Goal: Task Accomplishment & Management: Complete application form

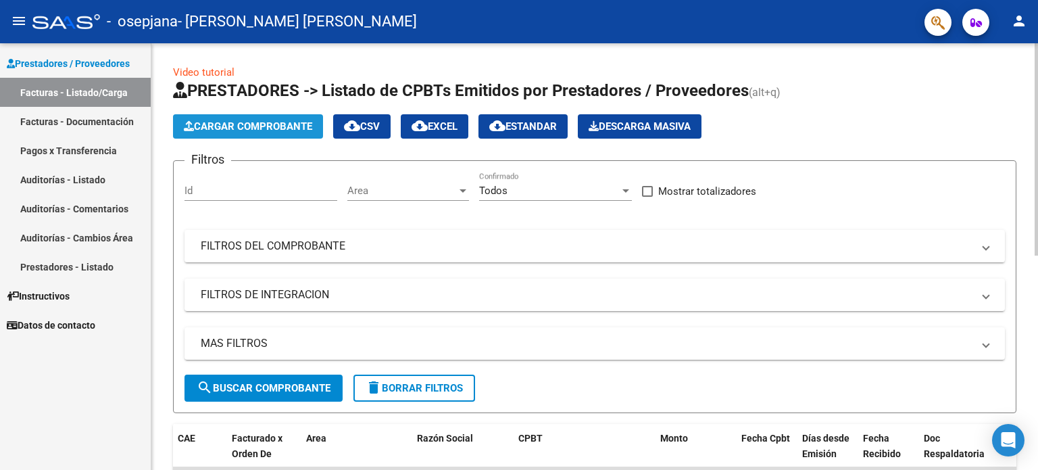
click at [241, 126] on span "Cargar Comprobante" at bounding box center [248, 126] width 128 height 12
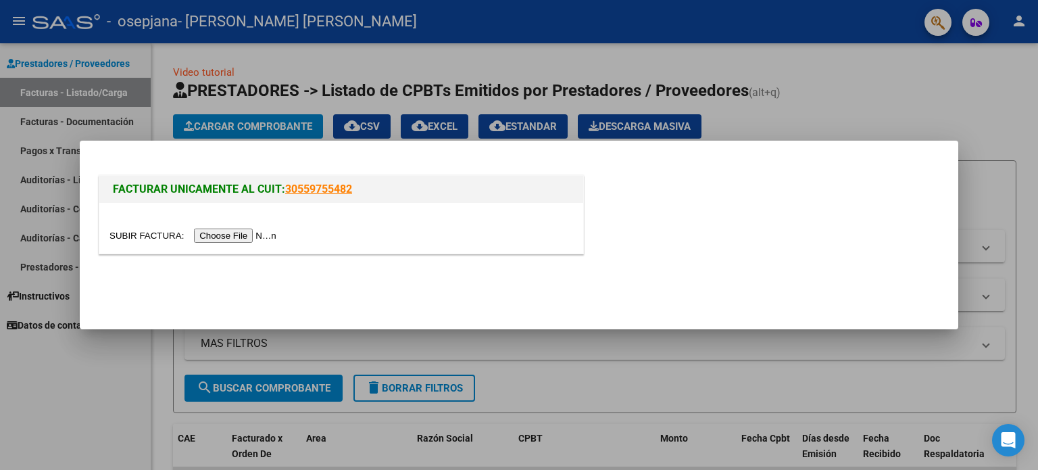
click at [230, 234] on input "file" at bounding box center [195, 235] width 171 height 14
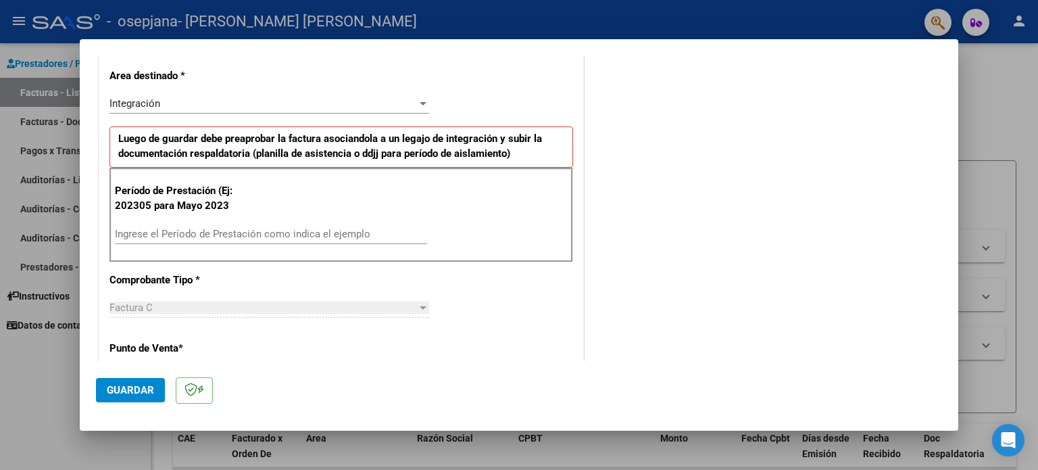
scroll to position [281, 0]
click at [157, 229] on input "Ingrese el Período de Prestación como indica el ejemplo" at bounding box center [271, 234] width 312 height 12
type input "202506"
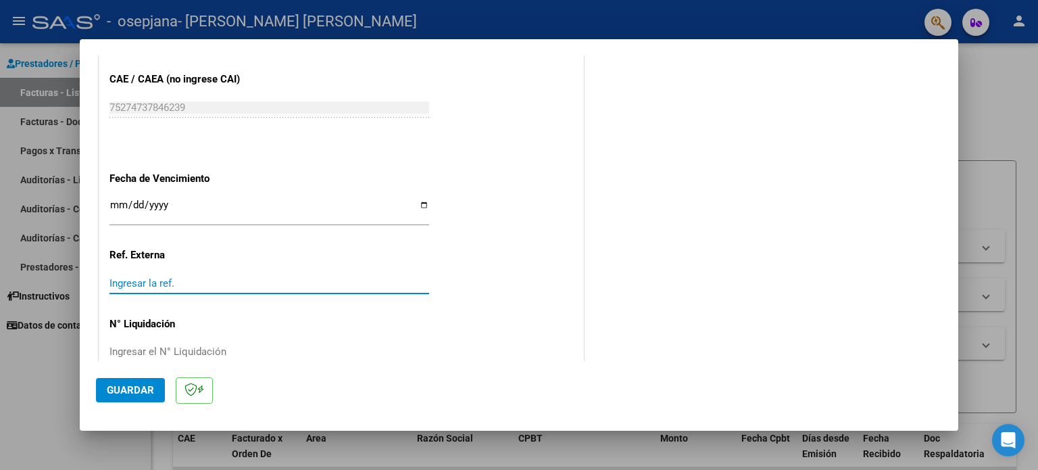
scroll to position [857, 0]
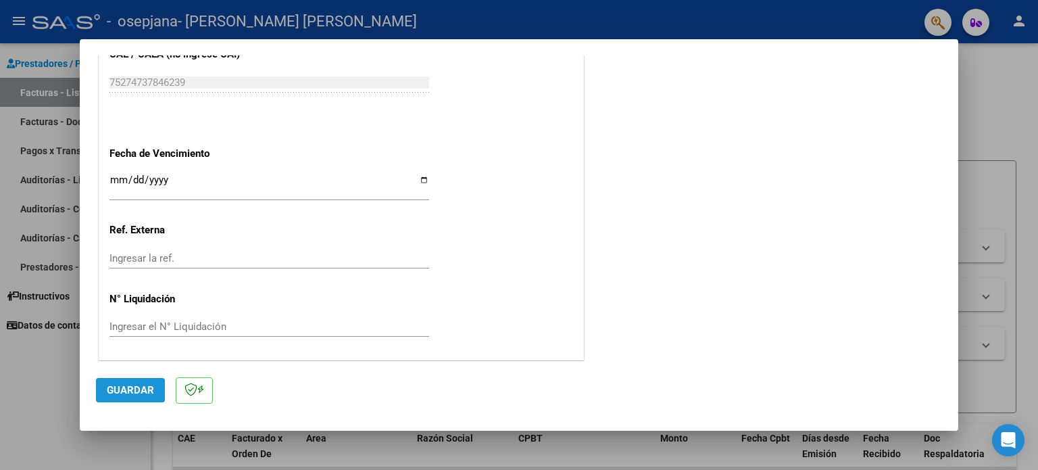
click at [108, 383] on button "Guardar" at bounding box center [130, 390] width 69 height 24
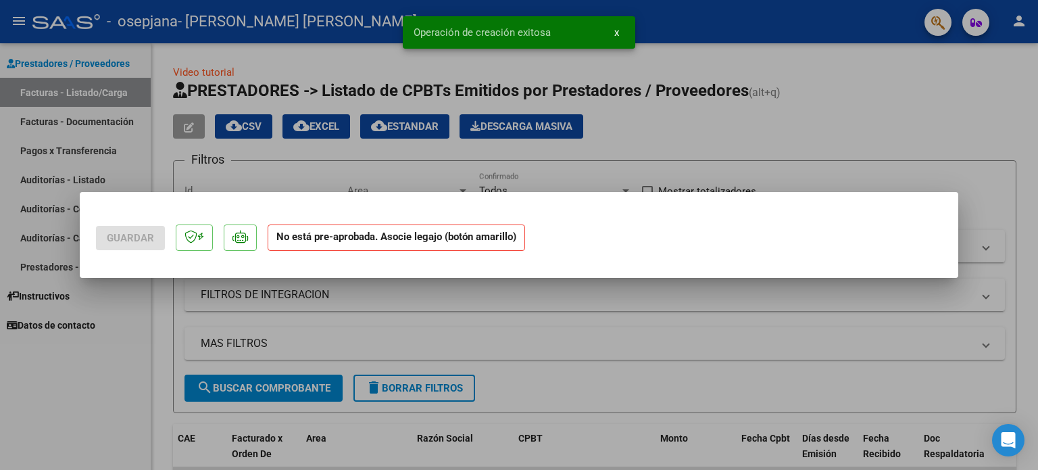
scroll to position [0, 0]
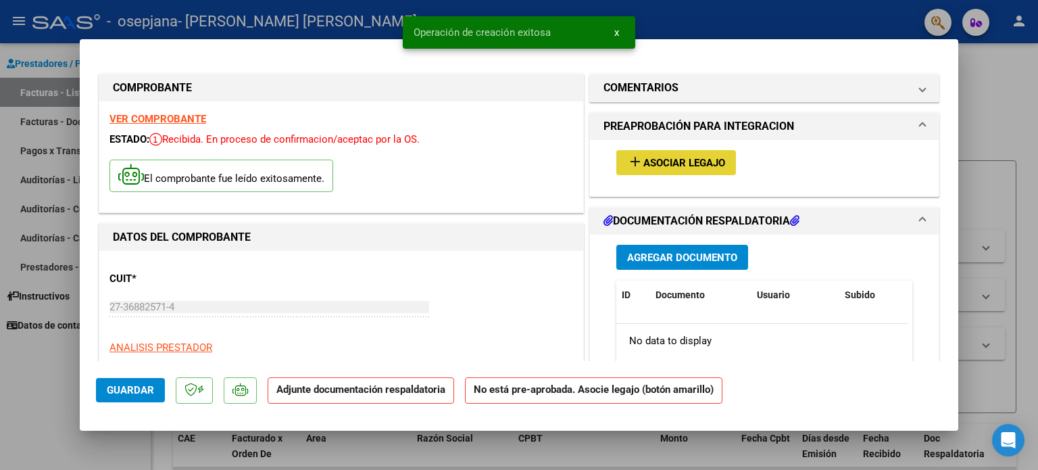
click at [629, 159] on mat-icon "add" at bounding box center [635, 161] width 16 height 16
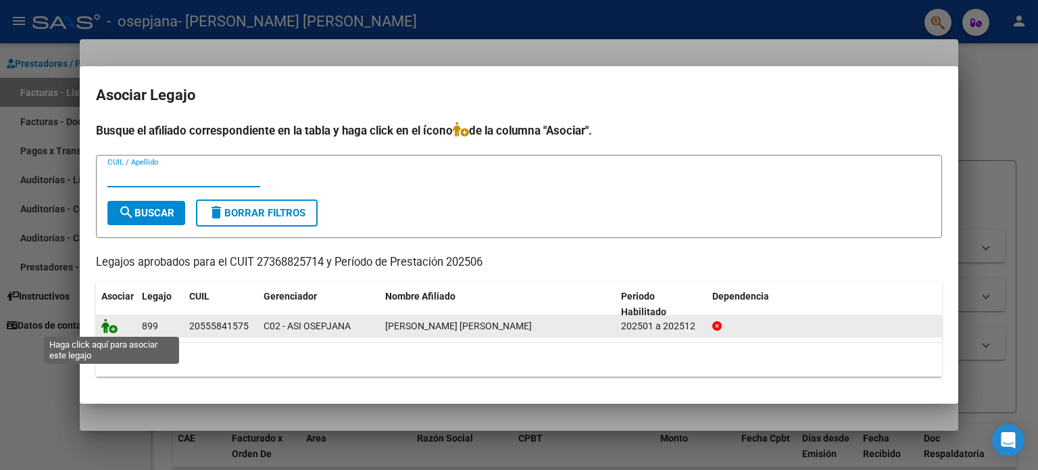
click at [111, 327] on icon at bounding box center [109, 325] width 16 height 15
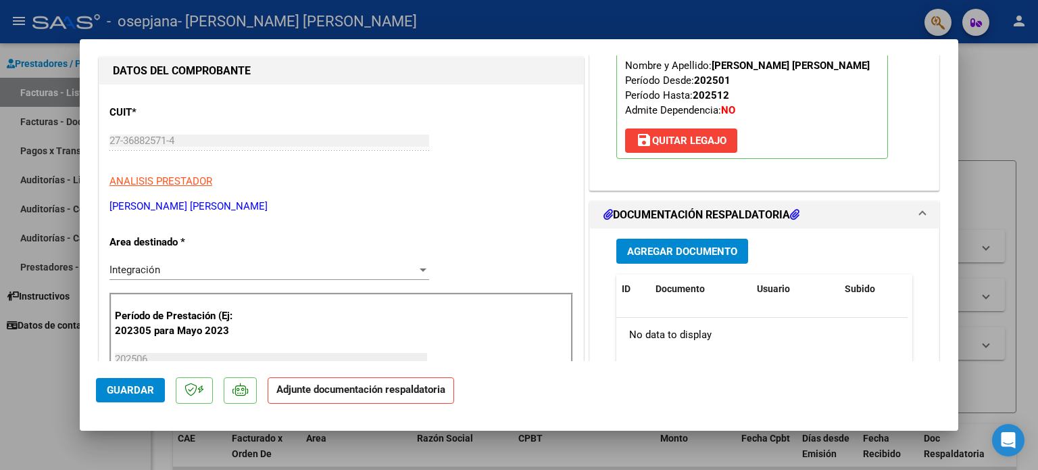
scroll to position [168, 0]
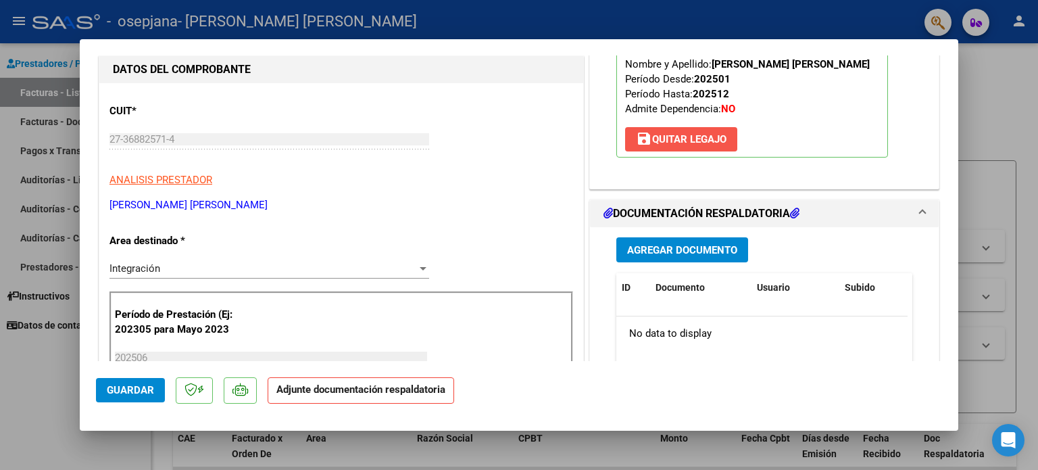
click at [655, 138] on span "save [PERSON_NAME]" at bounding box center [681, 139] width 91 height 12
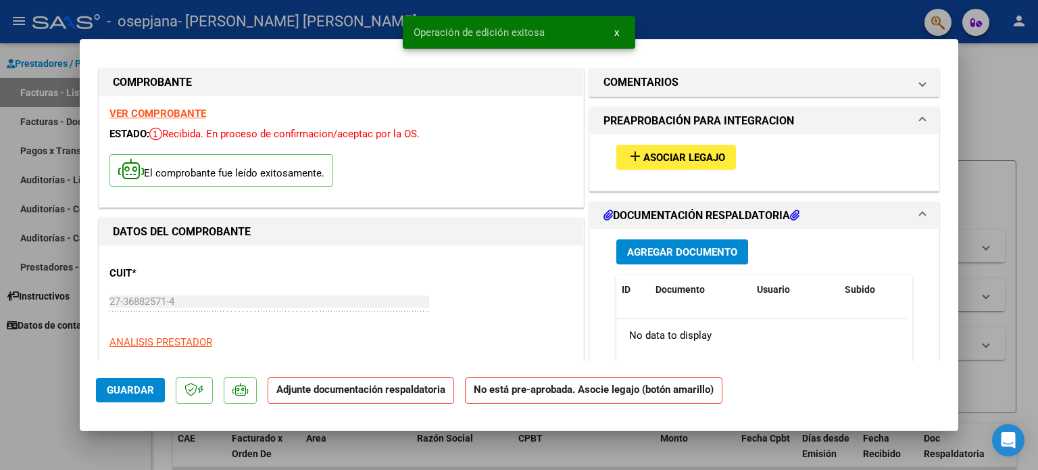
scroll to position [0, 0]
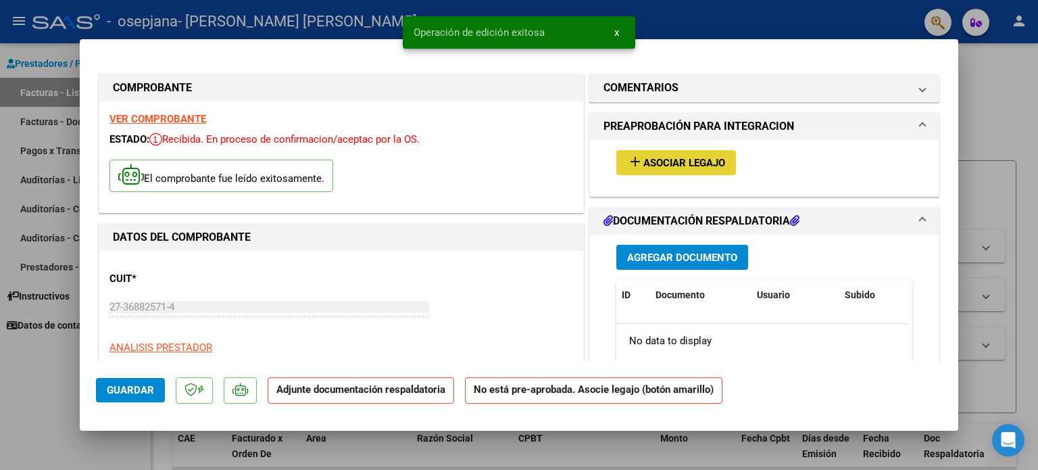
click at [660, 154] on button "add Asociar Legajo" at bounding box center [677, 162] width 120 height 25
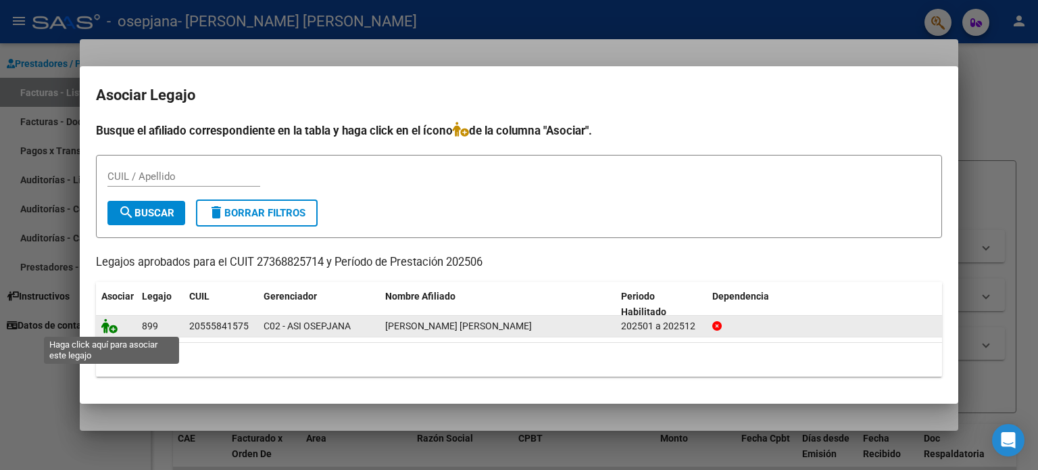
click at [110, 327] on icon at bounding box center [109, 325] width 16 height 15
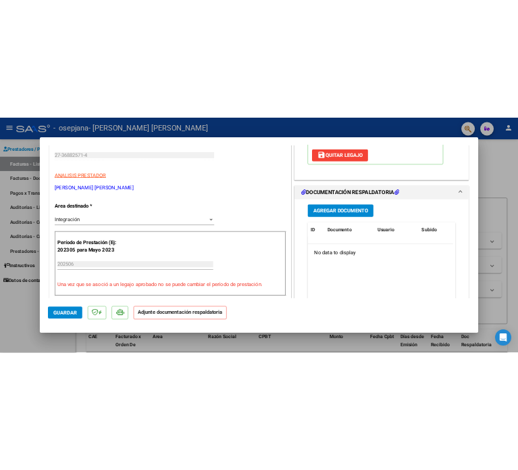
scroll to position [233, 0]
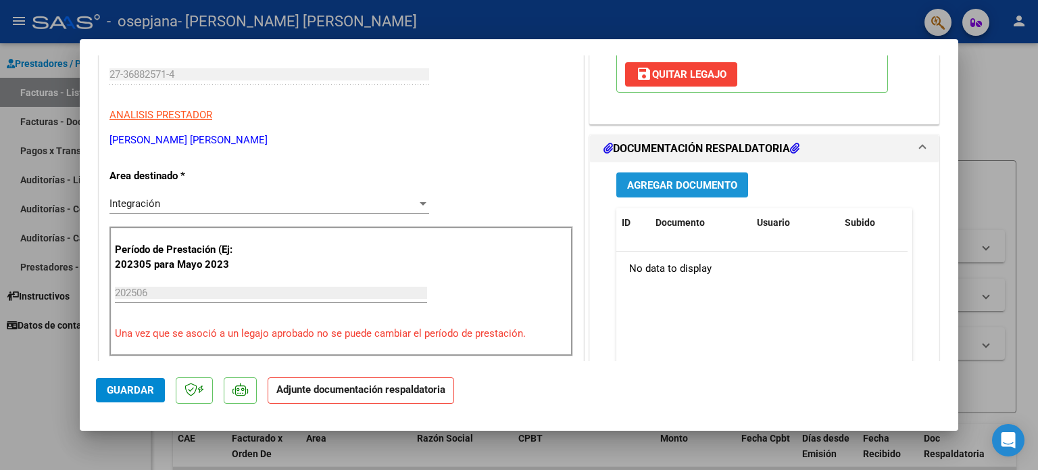
click at [666, 185] on span "Agregar Documento" at bounding box center [682, 185] width 110 height 12
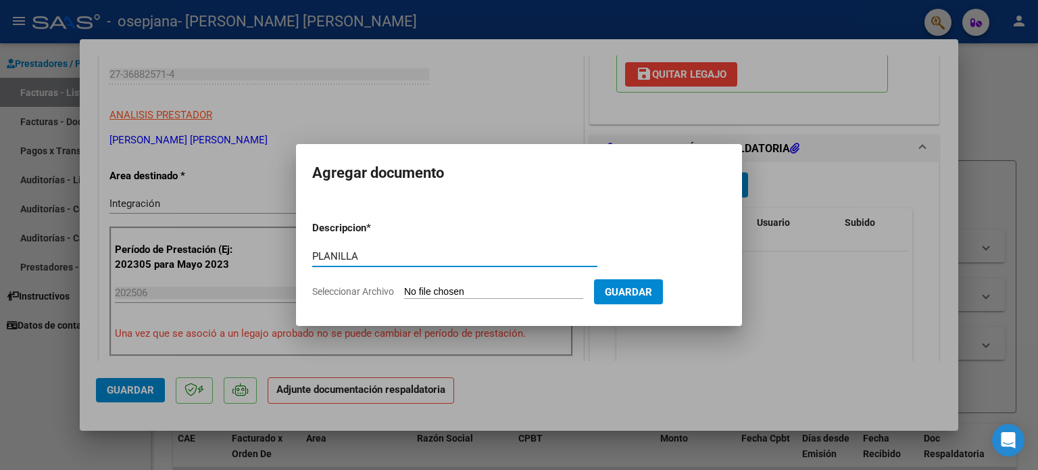
type input "PLANILLA"
click at [448, 292] on input "Seleccionar Archivo" at bounding box center [493, 292] width 179 height 13
type input "C:\fakepath\ASISTENCIA [PERSON_NAME].pdf"
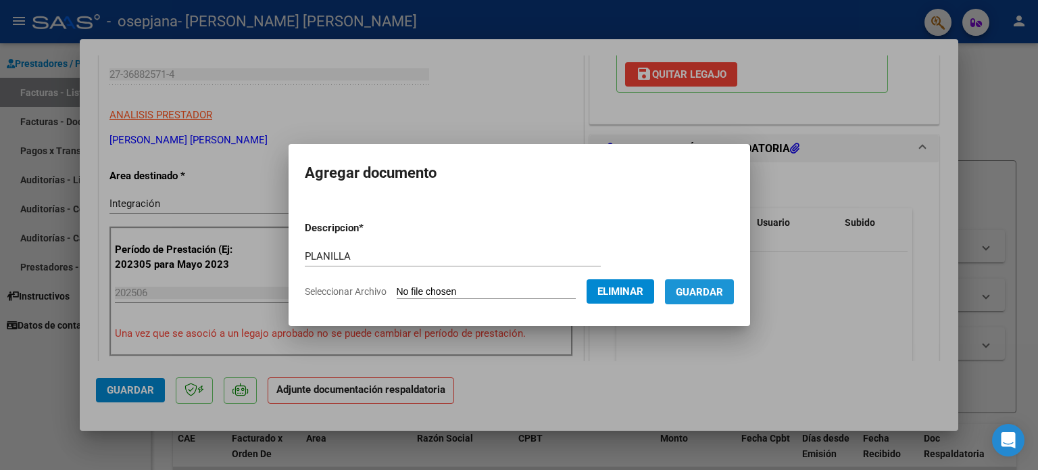
click at [720, 302] on button "Guardar" at bounding box center [699, 291] width 69 height 25
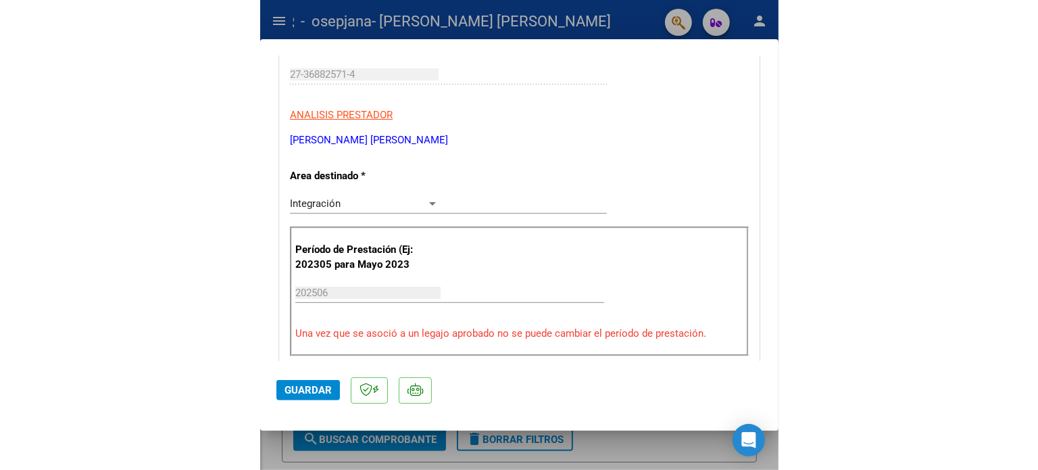
scroll to position [247, 0]
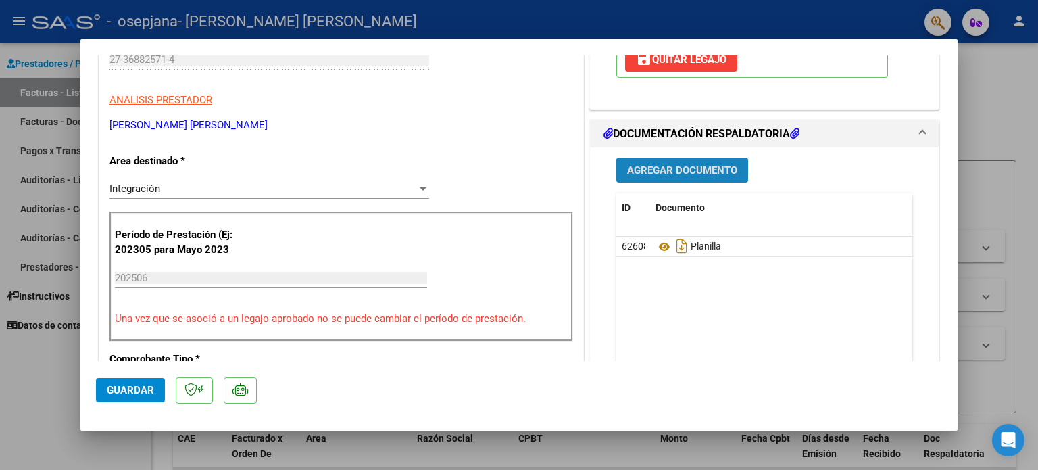
click at [720, 166] on span "Agregar Documento" at bounding box center [682, 170] width 110 height 12
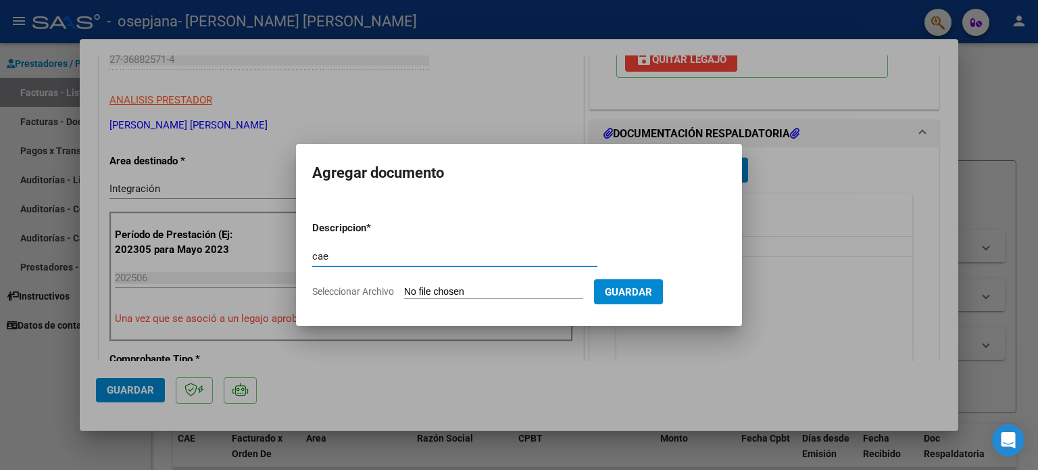
type input "cae"
click at [481, 289] on input "Seleccionar Archivo" at bounding box center [493, 292] width 179 height 13
type input "C:\fakepath\cae 320.pdf"
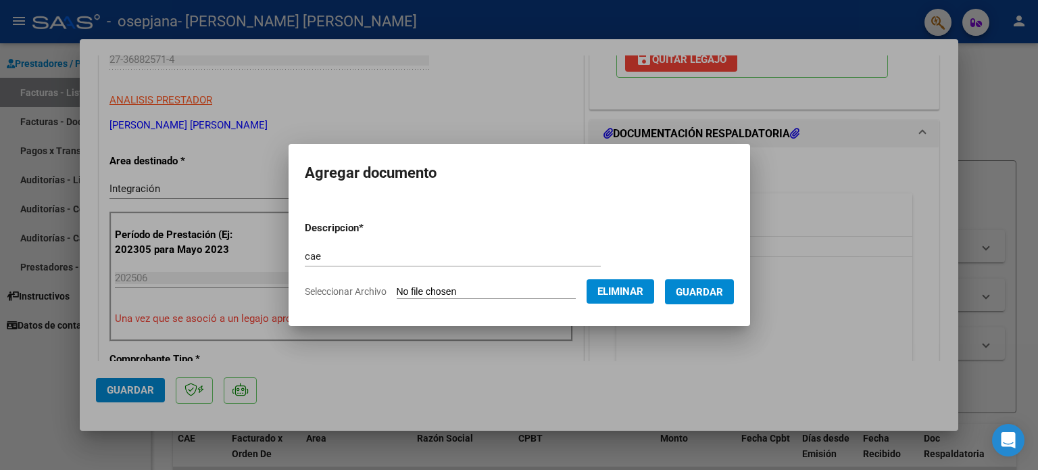
click at [714, 288] on span "Guardar" at bounding box center [699, 292] width 47 height 12
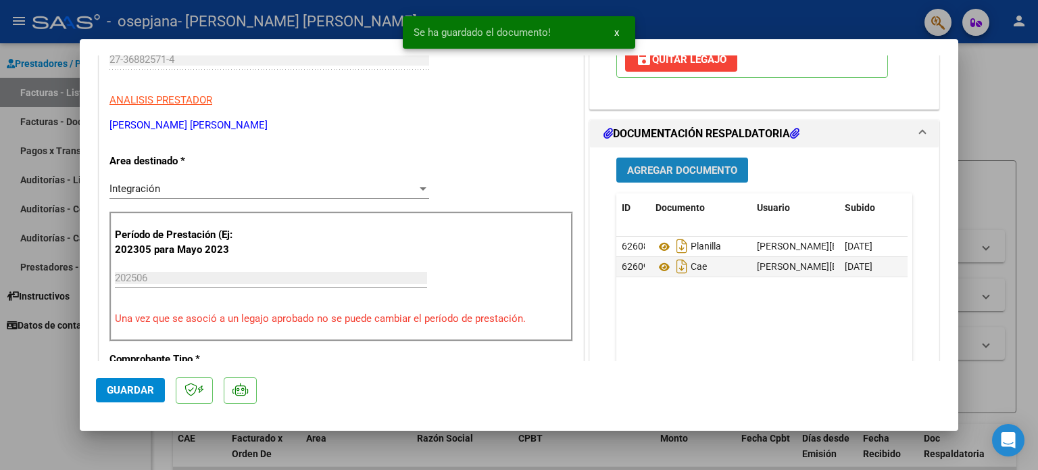
click at [652, 173] on span "Agregar Documento" at bounding box center [682, 170] width 110 height 12
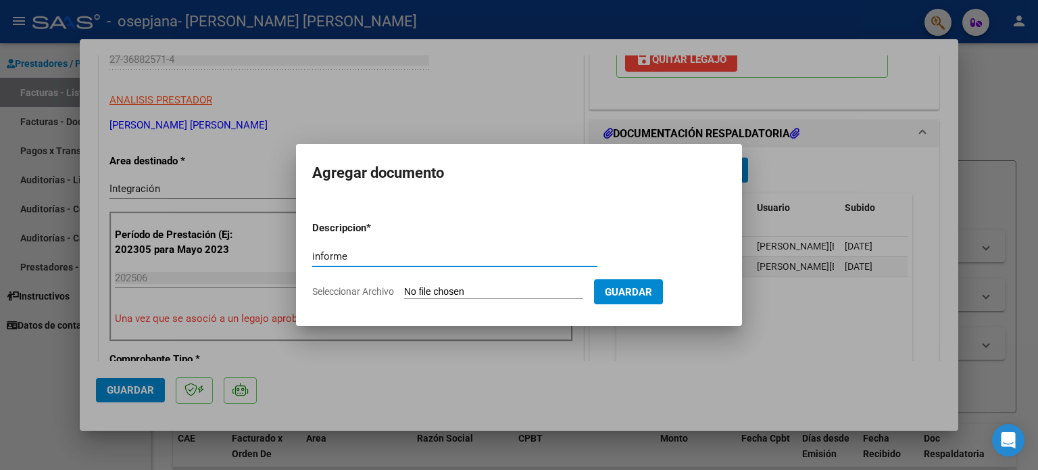
type input "informe"
click at [519, 289] on input "Seleccionar Archivo" at bounding box center [493, 292] width 179 height 13
type input "C:\fakepath\Informe psp mitad de año [PERSON_NAME] - 2025.docx"
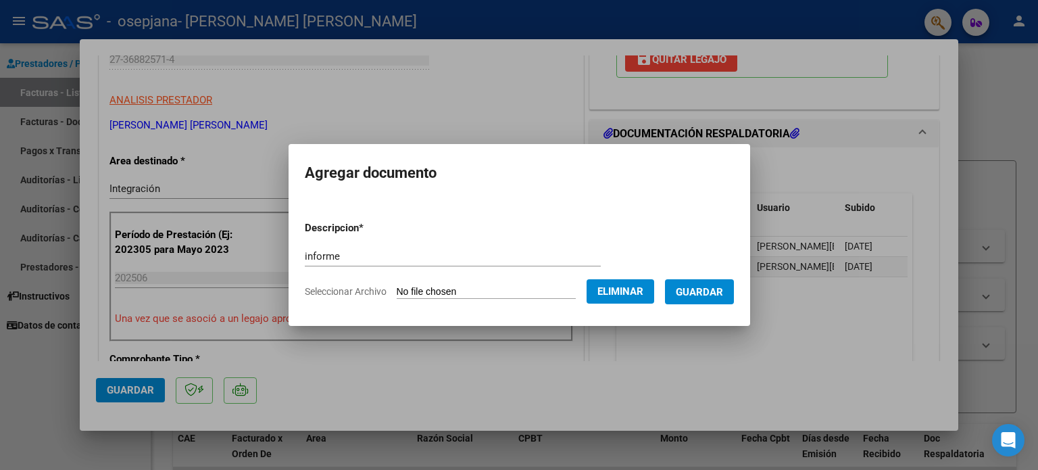
click at [476, 281] on form "Descripcion * informe Escriba aquí una descripcion Seleccionar Archivo Eliminar…" at bounding box center [519, 259] width 429 height 99
click at [597, 292] on button "Eliminar" at bounding box center [621, 291] width 68 height 24
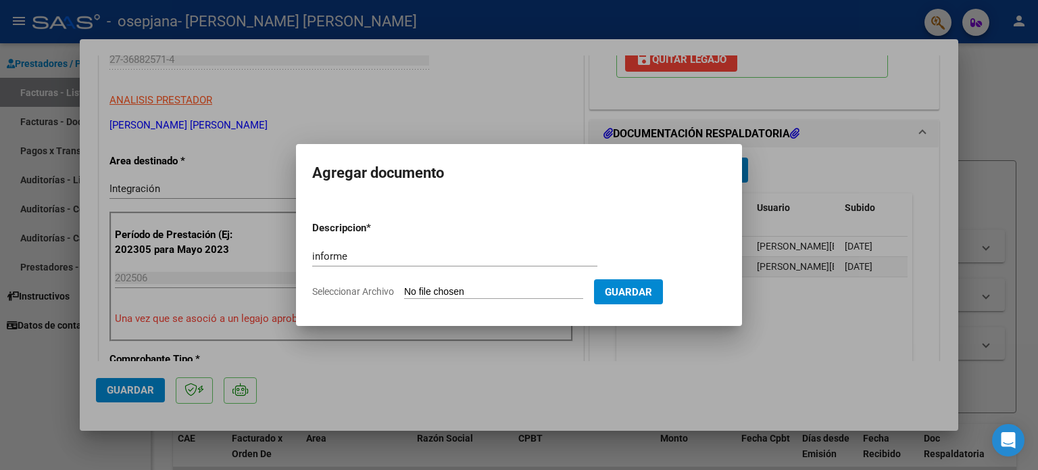
click at [537, 293] on input "Seleccionar Archivo" at bounding box center [493, 292] width 179 height 13
type input "C:\fakepath\Informe psp mitad de año [PERSON_NAME] - 2025.pdf"
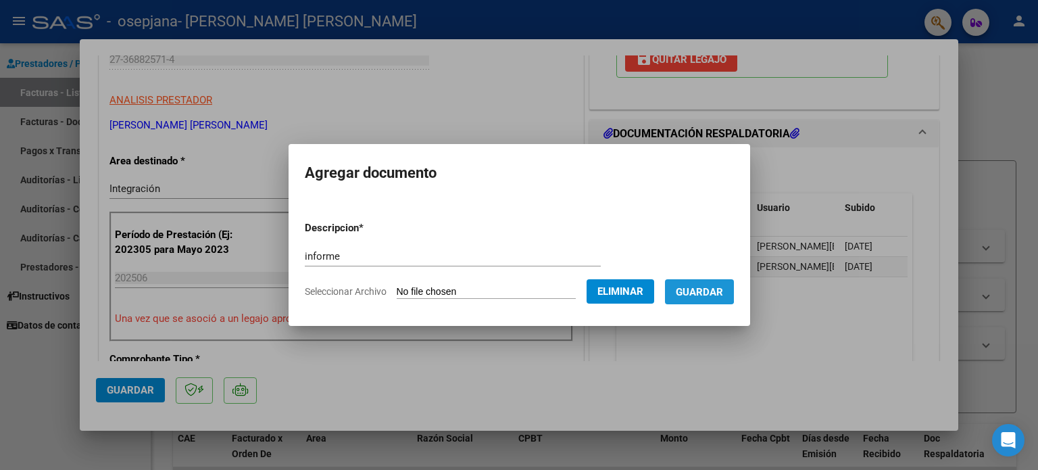
click at [706, 286] on span "Guardar" at bounding box center [699, 292] width 47 height 12
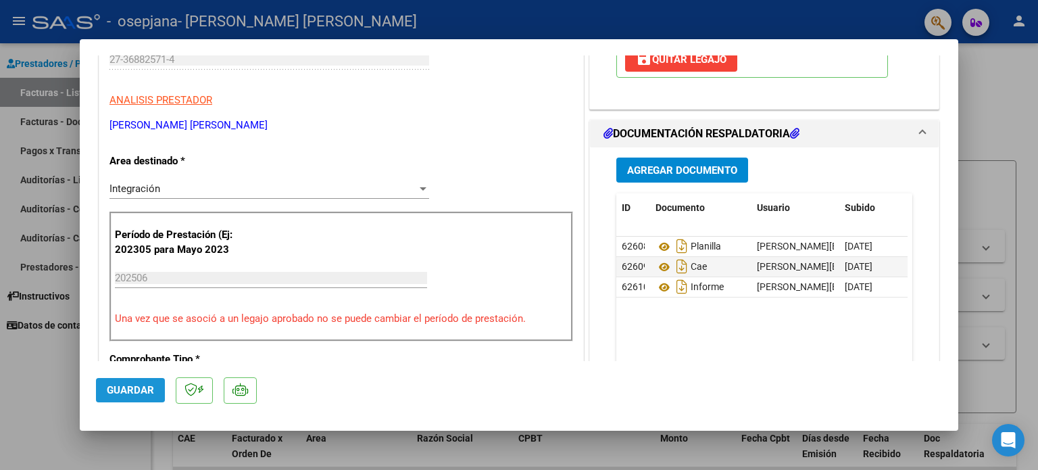
click at [116, 388] on span "Guardar" at bounding box center [130, 390] width 47 height 12
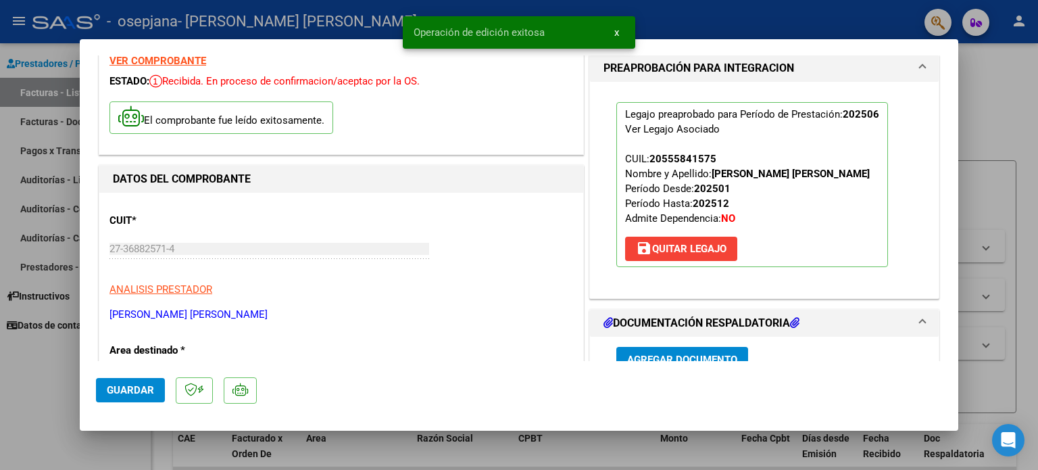
scroll to position [0, 0]
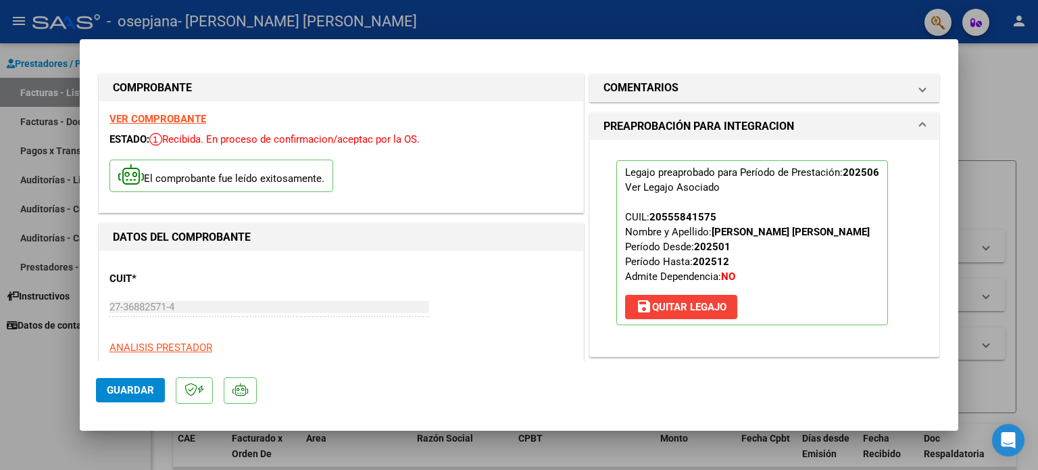
click at [1011, 195] on div at bounding box center [519, 235] width 1038 height 470
type input "$ 0,00"
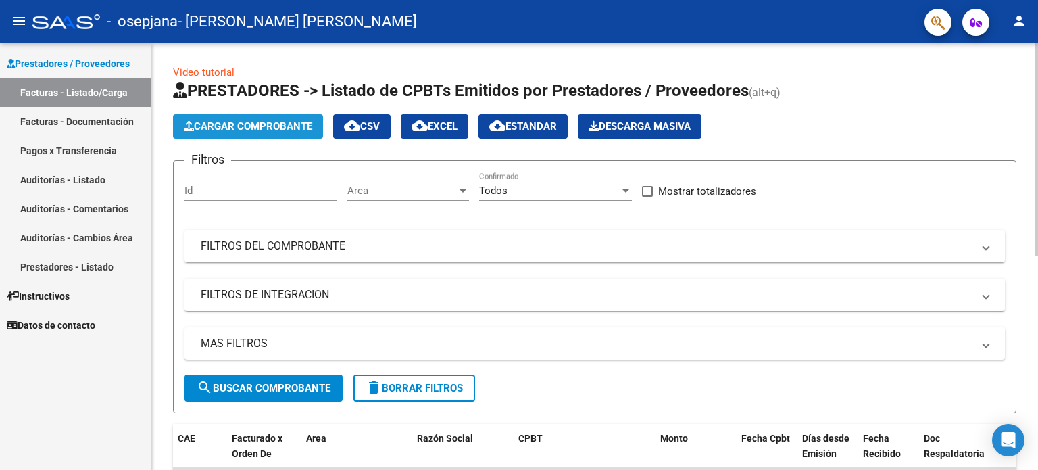
click at [241, 132] on button "Cargar Comprobante" at bounding box center [248, 126] width 150 height 24
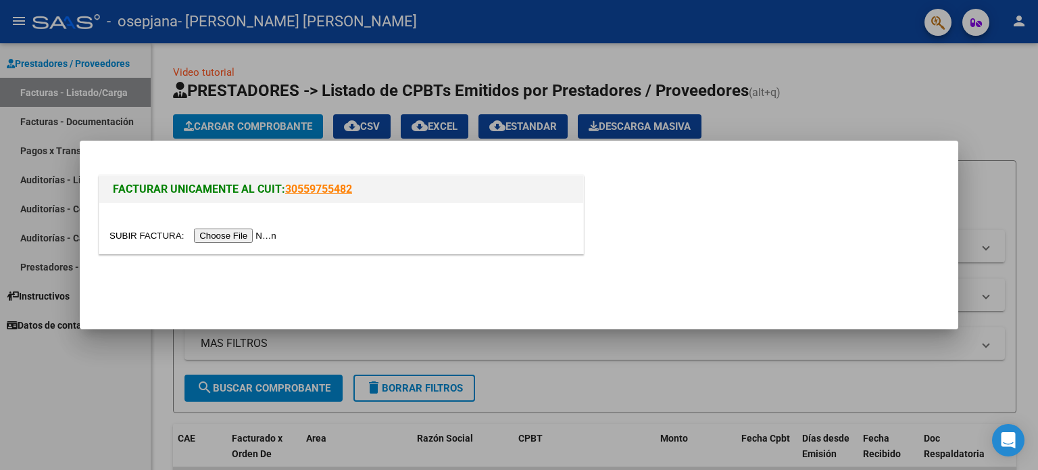
click at [231, 230] on input "file" at bounding box center [195, 235] width 171 height 14
click at [536, 349] on div at bounding box center [519, 235] width 1038 height 470
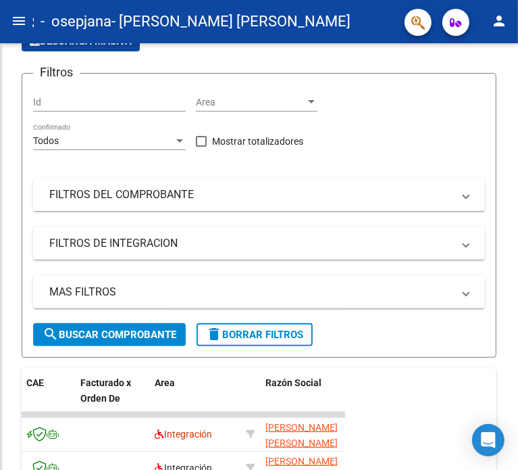
scroll to position [105, 0]
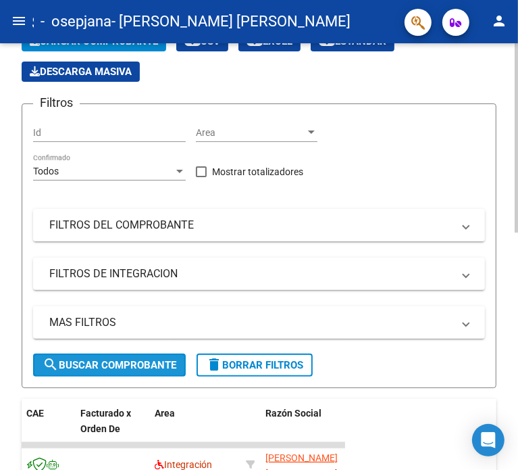
click at [162, 365] on span "search Buscar Comprobante" at bounding box center [110, 365] width 134 height 12
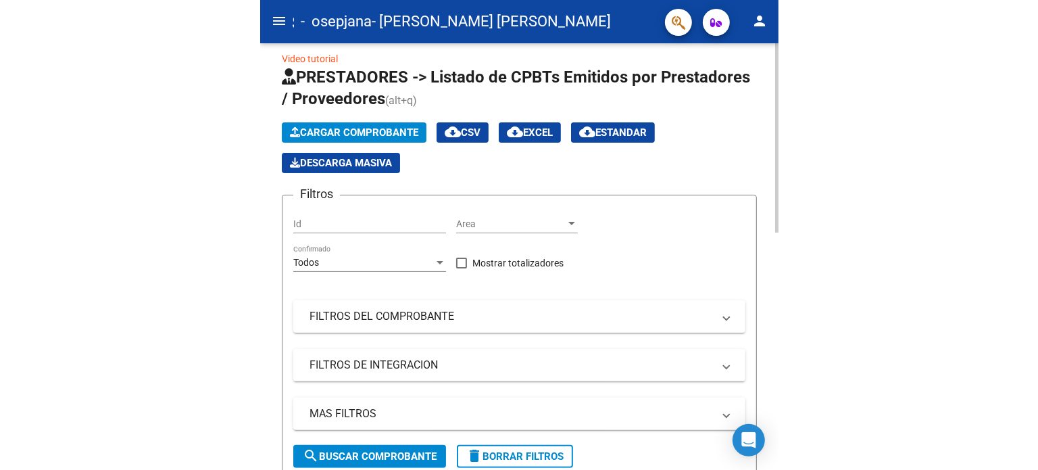
scroll to position [0, 0]
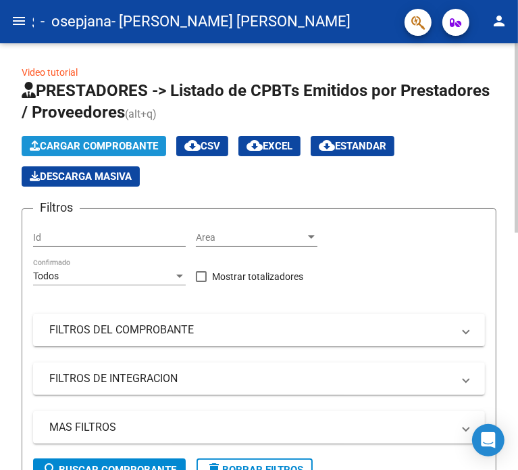
click at [103, 145] on span "Cargar Comprobante" at bounding box center [94, 146] width 128 height 12
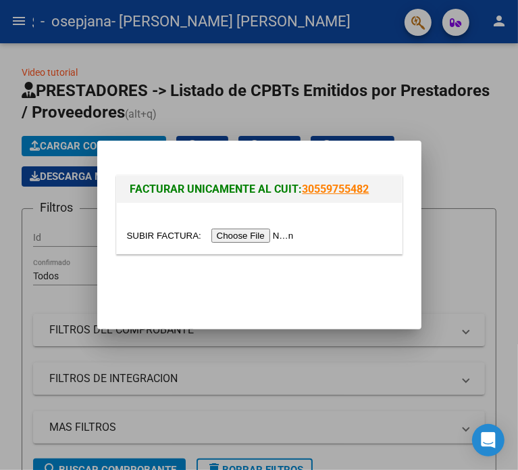
click at [240, 228] on div at bounding box center [259, 236] width 265 height 16
click at [245, 237] on input "file" at bounding box center [212, 235] width 171 height 14
click at [262, 229] on input "file" at bounding box center [212, 235] width 171 height 14
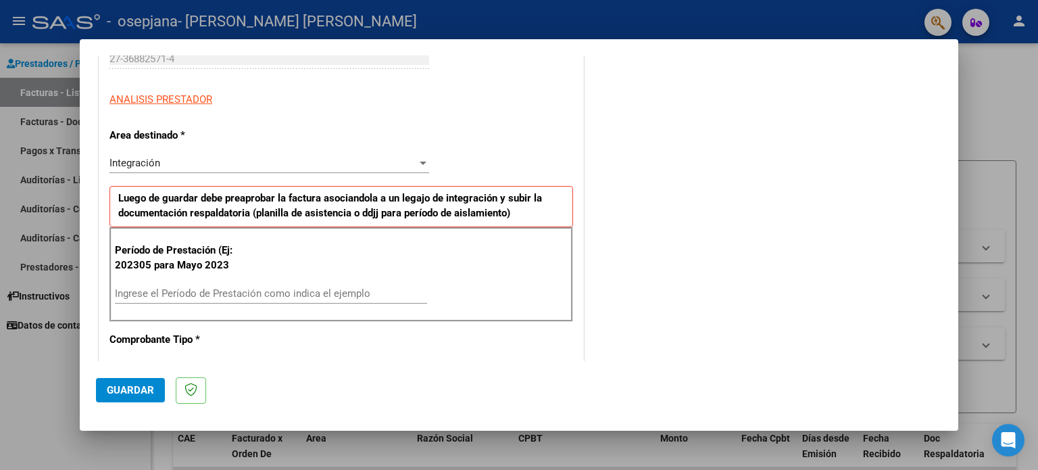
scroll to position [223, 0]
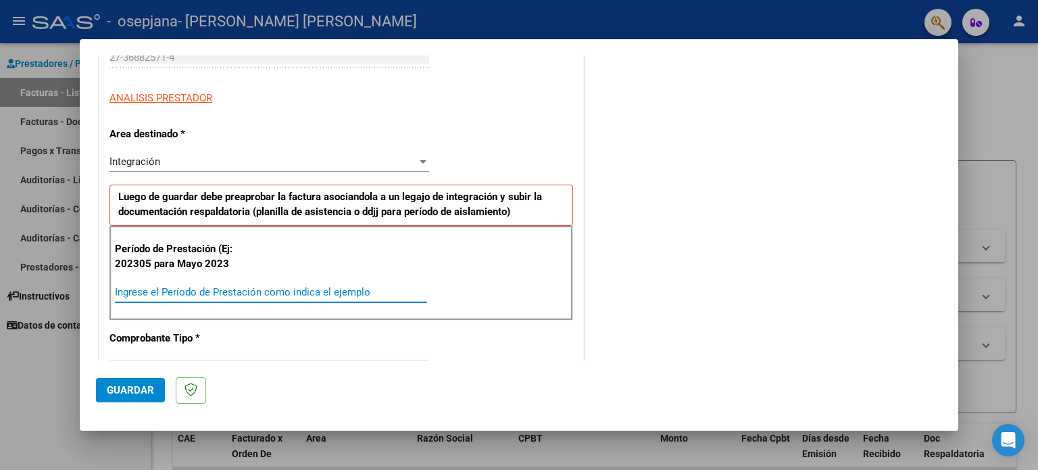
click at [237, 295] on input "Ingrese el Período de Prestación como indica el ejemplo" at bounding box center [271, 292] width 312 height 12
type input "202507"
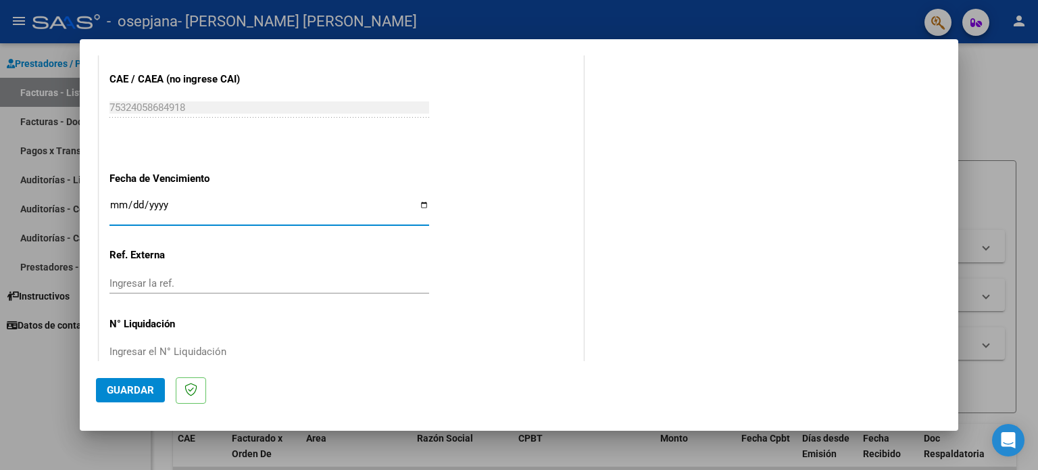
scroll to position [857, 0]
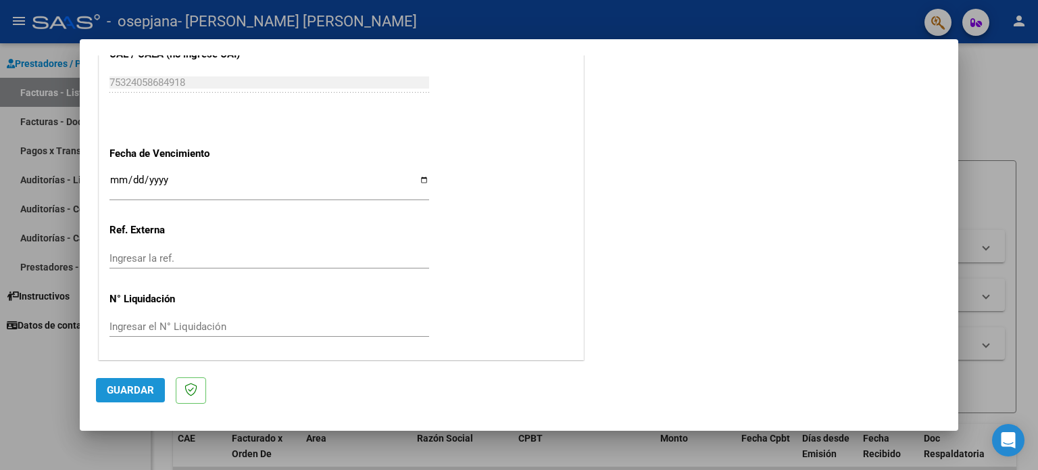
click at [141, 383] on button "Guardar" at bounding box center [130, 390] width 69 height 24
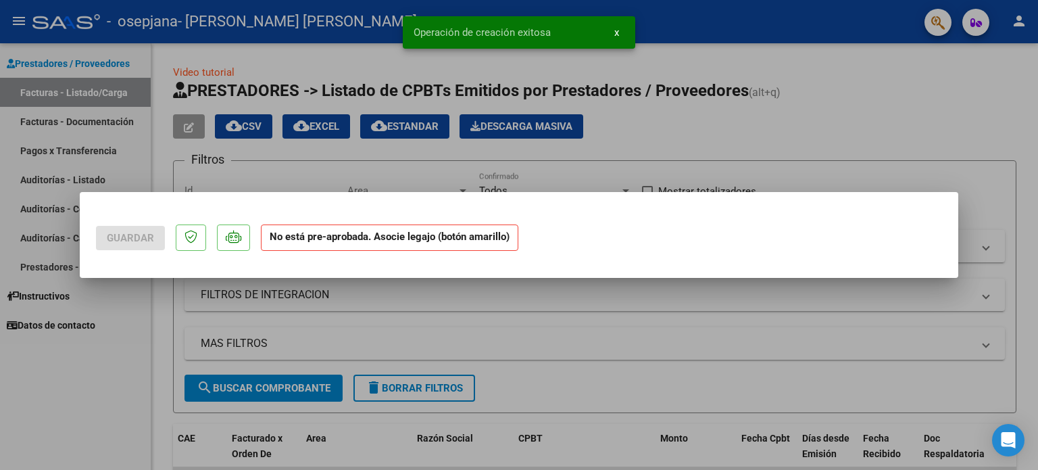
scroll to position [0, 0]
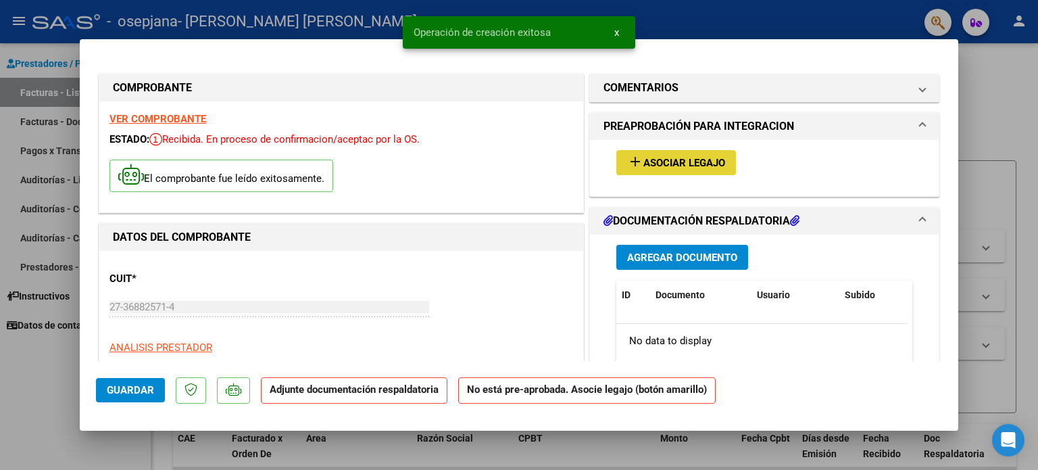
click at [630, 168] on mat-icon "add" at bounding box center [635, 161] width 16 height 16
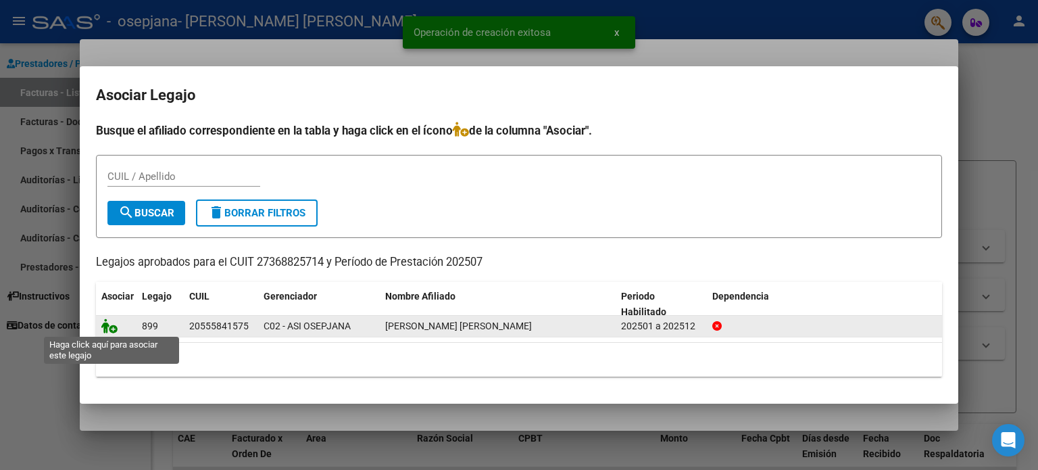
click at [111, 324] on icon at bounding box center [109, 325] width 16 height 15
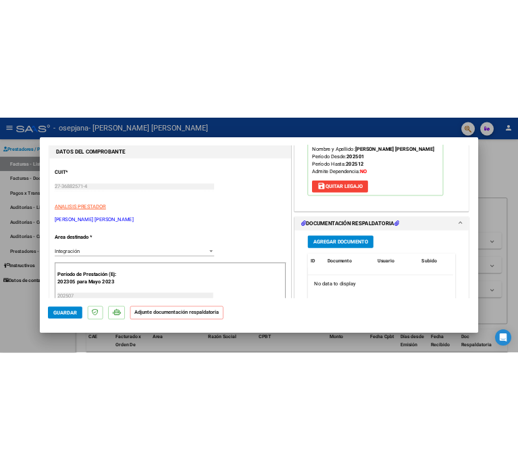
scroll to position [170, 0]
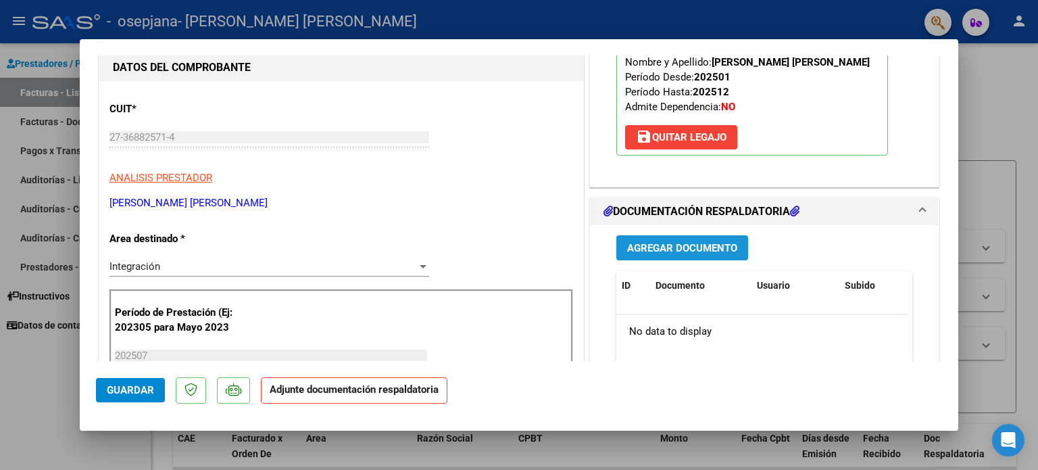
click at [685, 245] on span "Agregar Documento" at bounding box center [682, 248] width 110 height 12
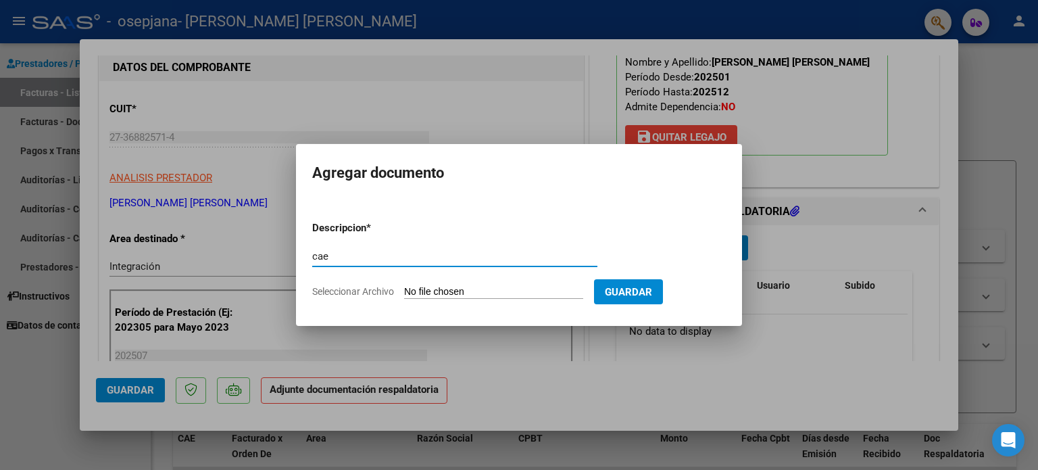
type input "cae"
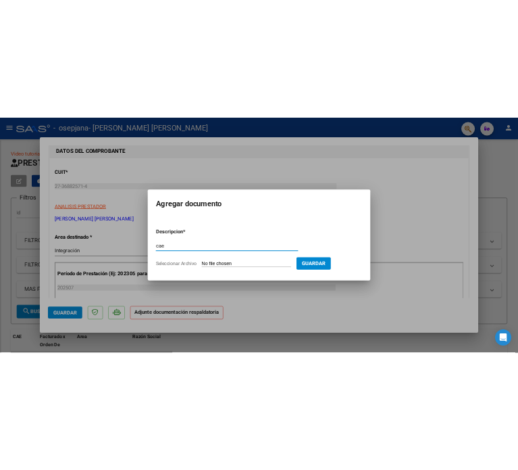
scroll to position [185, 0]
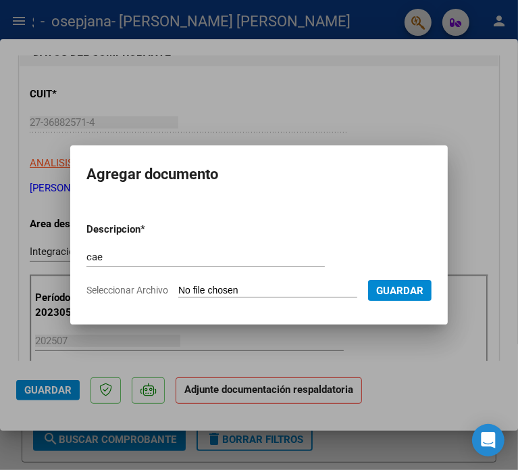
click at [250, 296] on input "Seleccionar Archivo" at bounding box center [267, 291] width 179 height 13
type input "C:\fakepath\cae 321.pdf"
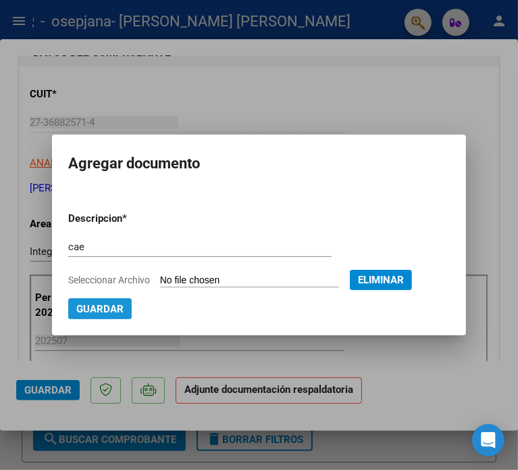
click at [97, 308] on span "Guardar" at bounding box center [99, 309] width 47 height 12
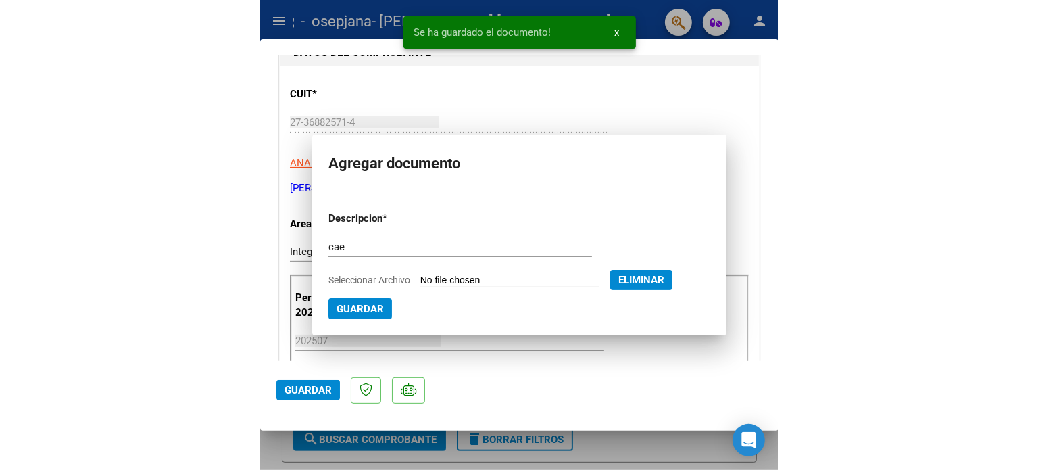
scroll to position [1395, 0]
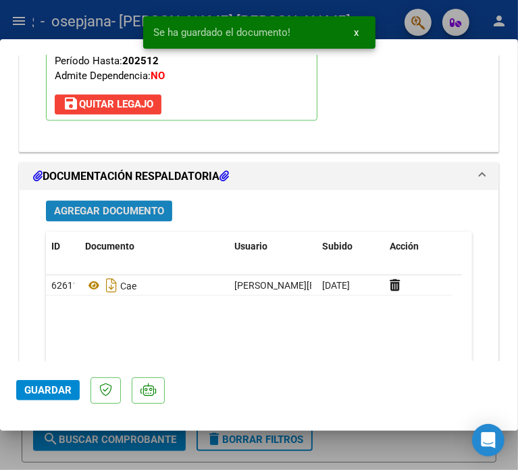
click at [123, 214] on span "Agregar Documento" at bounding box center [109, 211] width 110 height 12
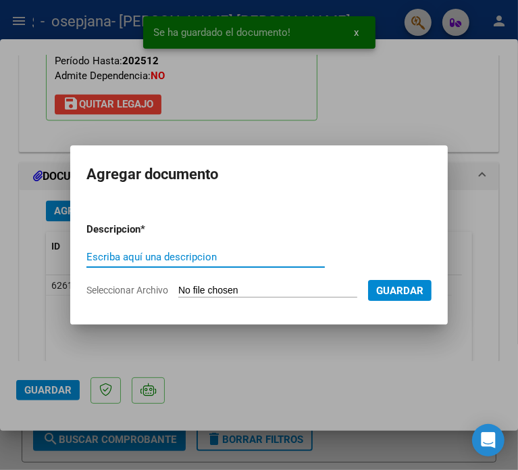
click at [164, 260] on input "Escriba aquí una descripcion" at bounding box center [206, 257] width 239 height 12
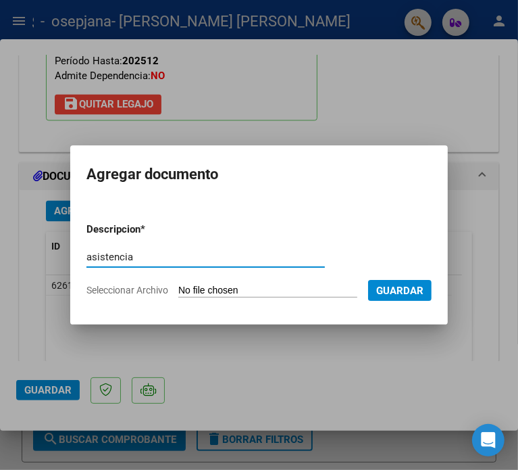
type input "asistencia"
click at [308, 275] on div "asistencia Escriba aquí una descripcion" at bounding box center [206, 263] width 239 height 33
click at [262, 286] on input "Seleccionar Archivo" at bounding box center [267, 291] width 179 height 13
type input "C:\fakepath\ASISTENCIA [PERSON_NAME].pdf"
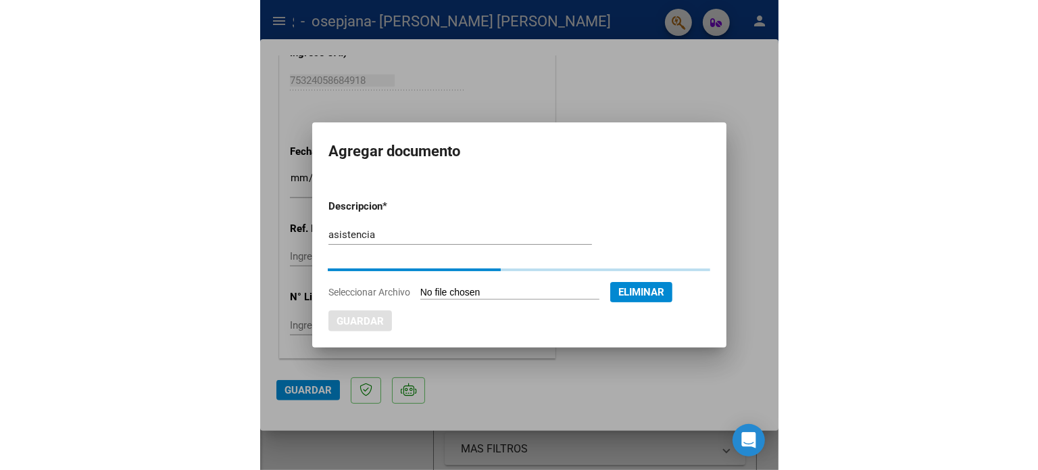
scroll to position [903, 0]
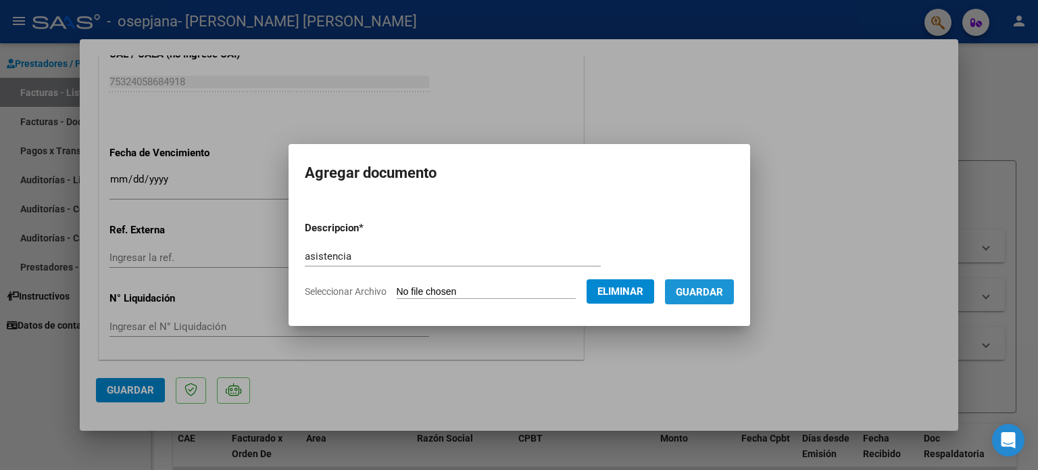
click at [727, 300] on button "Guardar" at bounding box center [699, 291] width 69 height 25
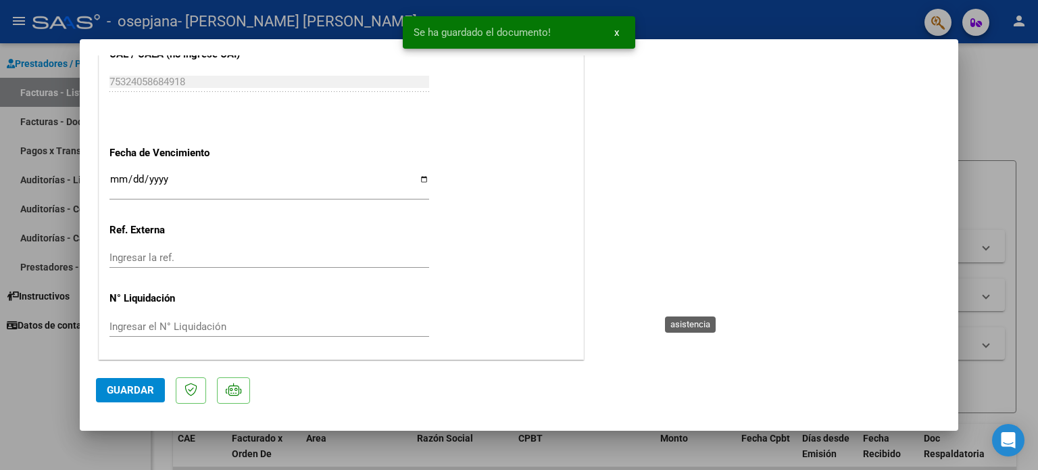
scroll to position [208, 0]
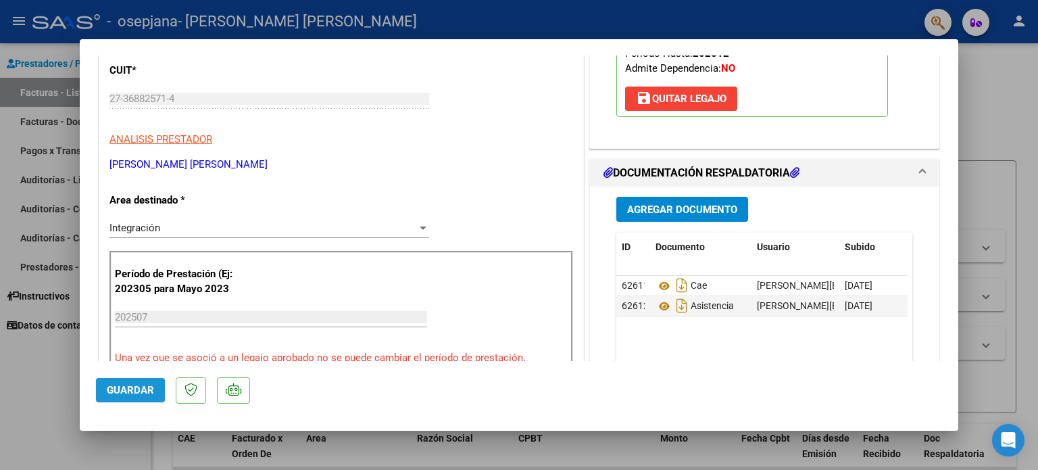
click at [116, 395] on span "Guardar" at bounding box center [130, 390] width 47 height 12
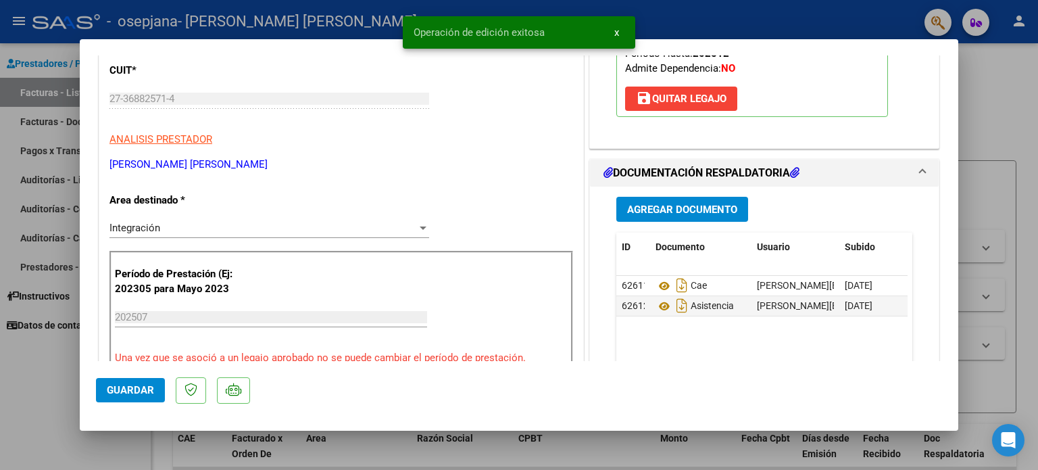
click at [4, 383] on div at bounding box center [519, 235] width 1038 height 470
type input "$ 0,00"
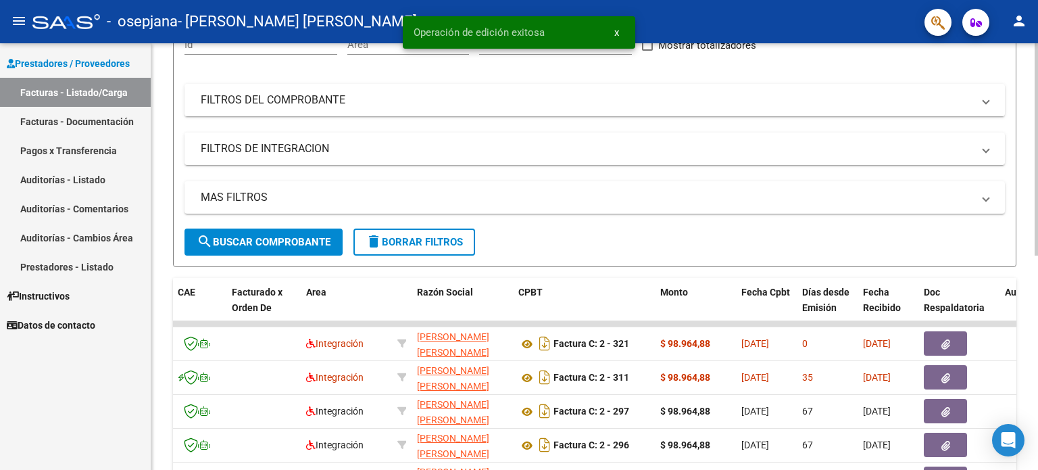
scroll to position [155, 0]
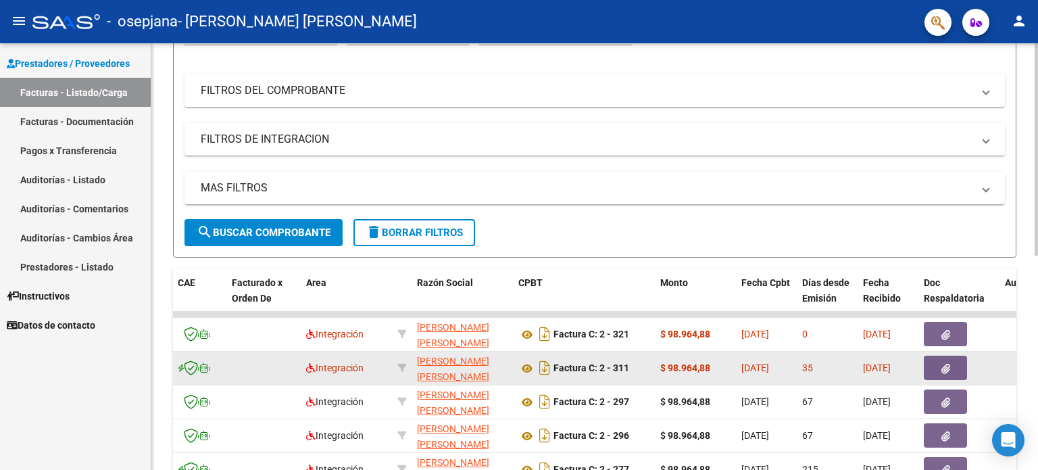
click at [937, 366] on button "button" at bounding box center [945, 368] width 43 height 24
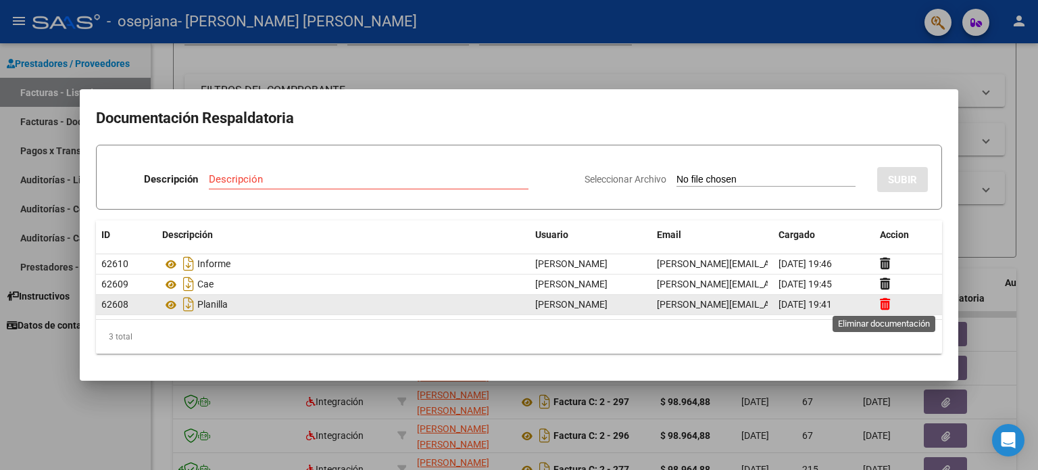
click at [884, 302] on icon at bounding box center [885, 303] width 10 height 13
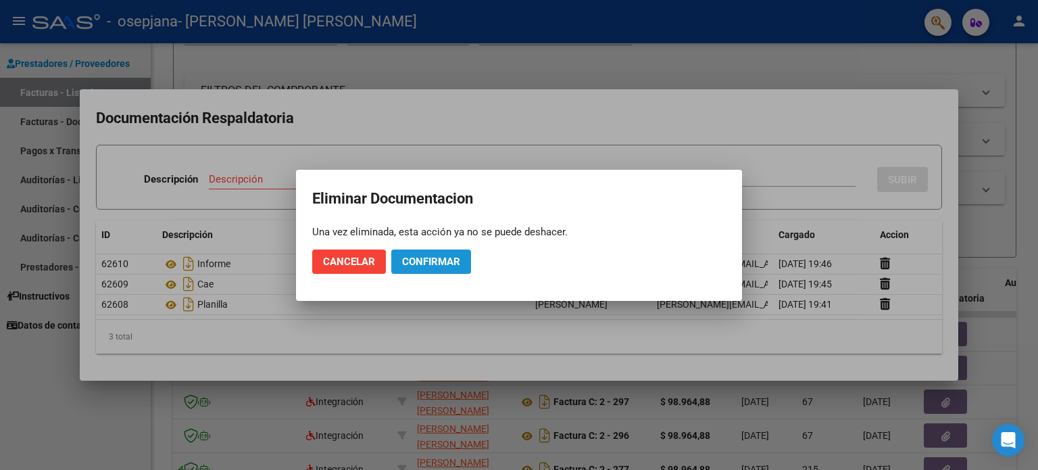
click at [428, 256] on span "Confirmar" at bounding box center [431, 262] width 58 height 12
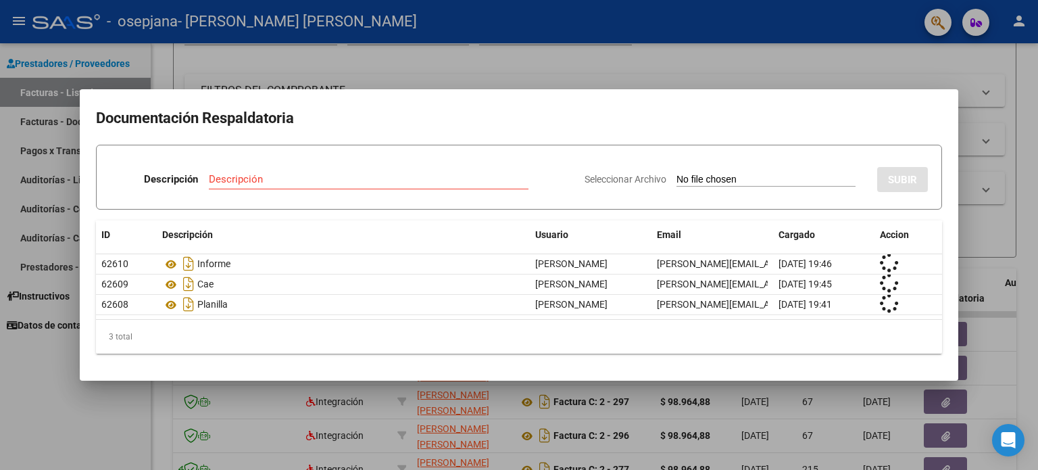
click at [684, 178] on input "Seleccionar Archivo" at bounding box center [766, 180] width 179 height 13
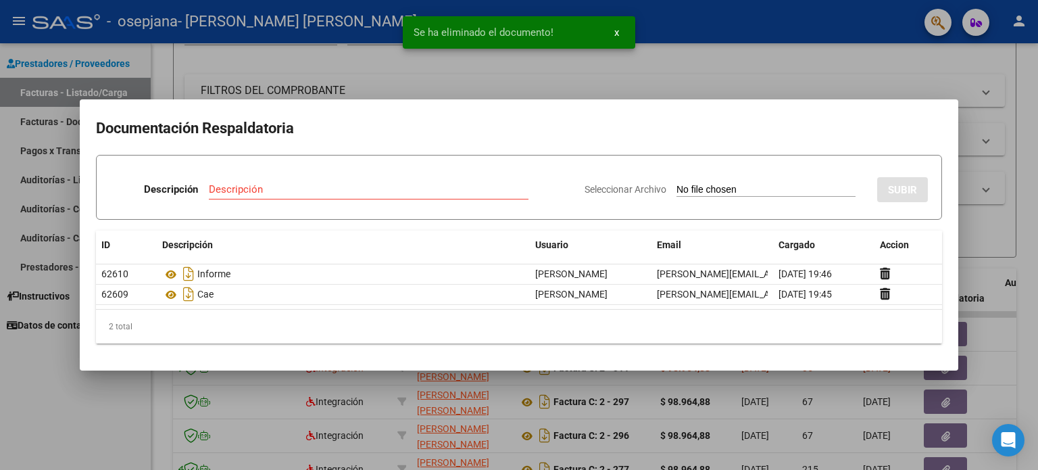
type input "C:\fakepath\ASISTENCIA [PERSON_NAME].pdf"
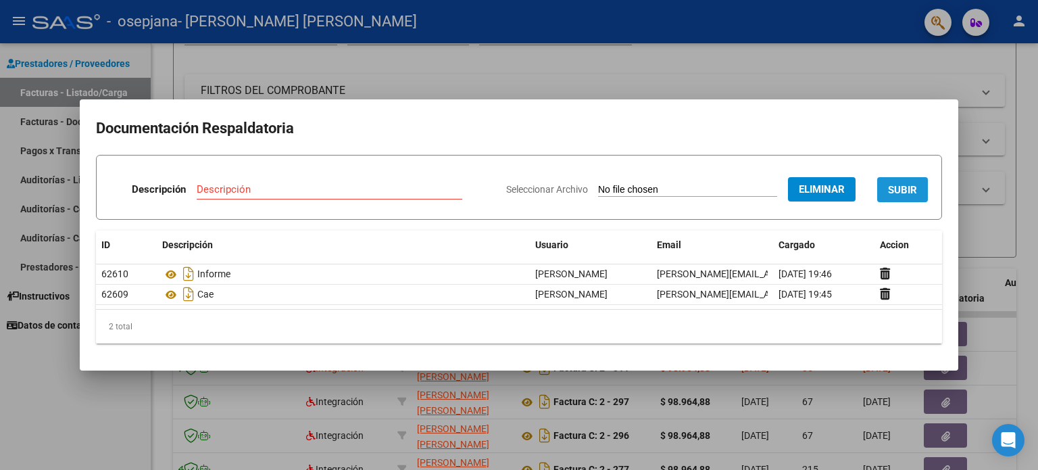
click at [896, 180] on button "SUBIR" at bounding box center [902, 189] width 51 height 25
click at [252, 189] on input "Descripción" at bounding box center [282, 189] width 214 height 12
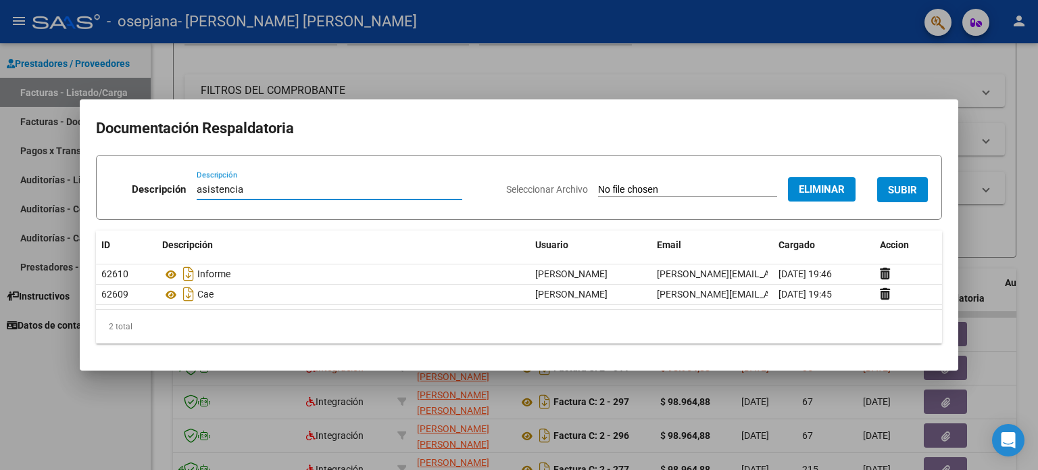
type input "asistencia"
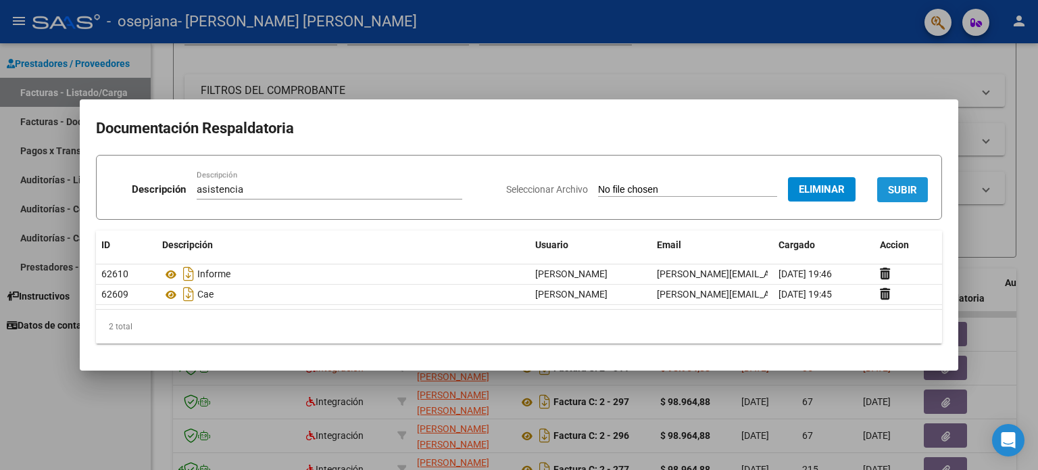
click at [900, 180] on button "SUBIR" at bounding box center [902, 189] width 51 height 25
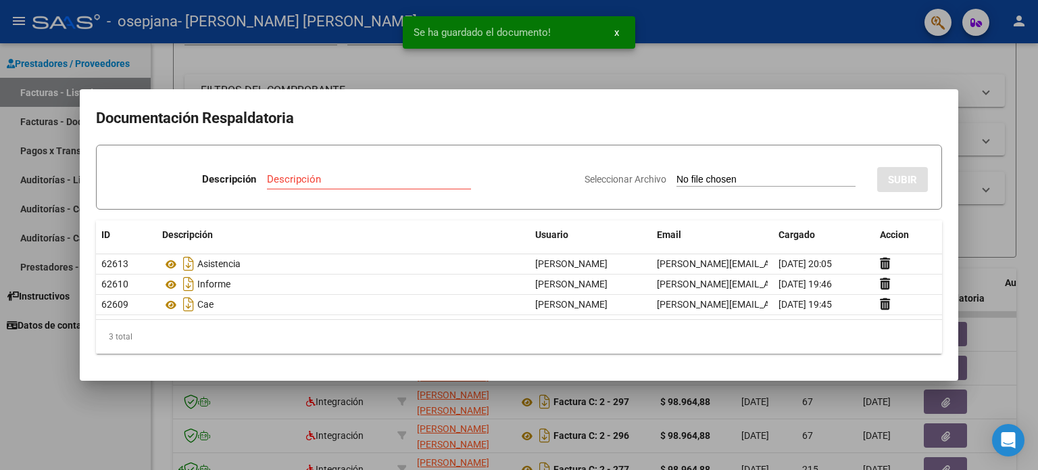
click at [426, 409] on div at bounding box center [519, 235] width 1038 height 470
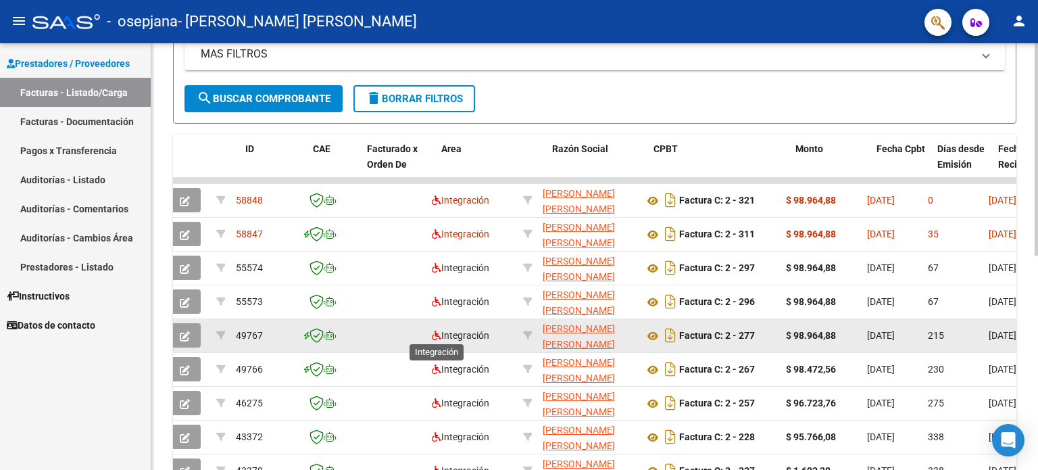
scroll to position [0, 0]
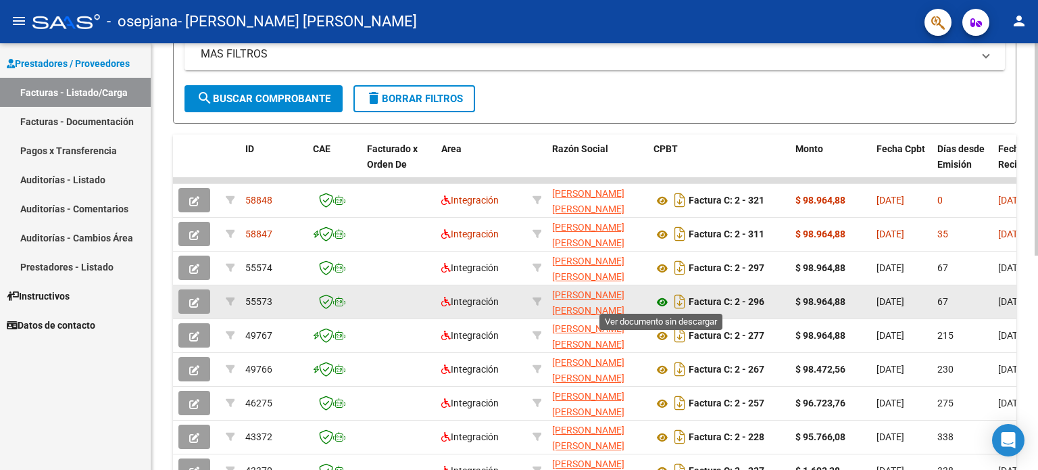
click at [662, 304] on icon at bounding box center [663, 302] width 18 height 16
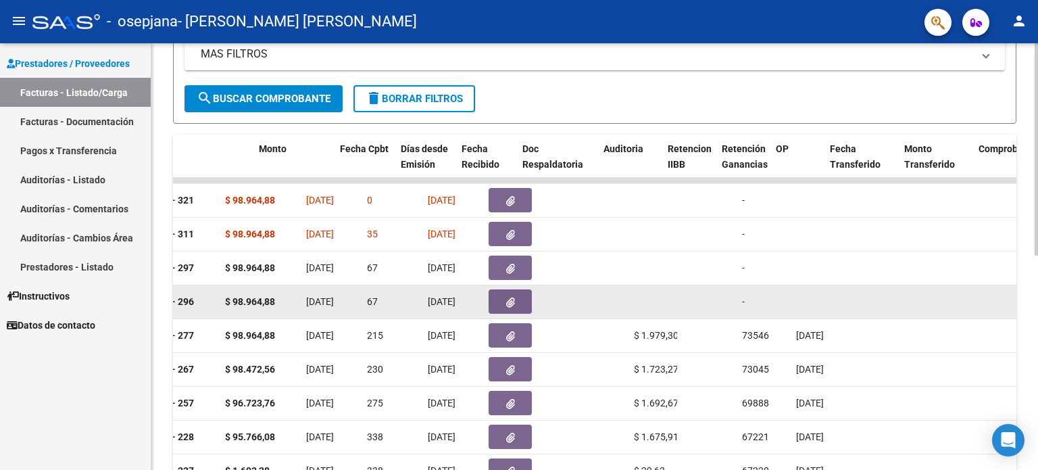
scroll to position [0, 526]
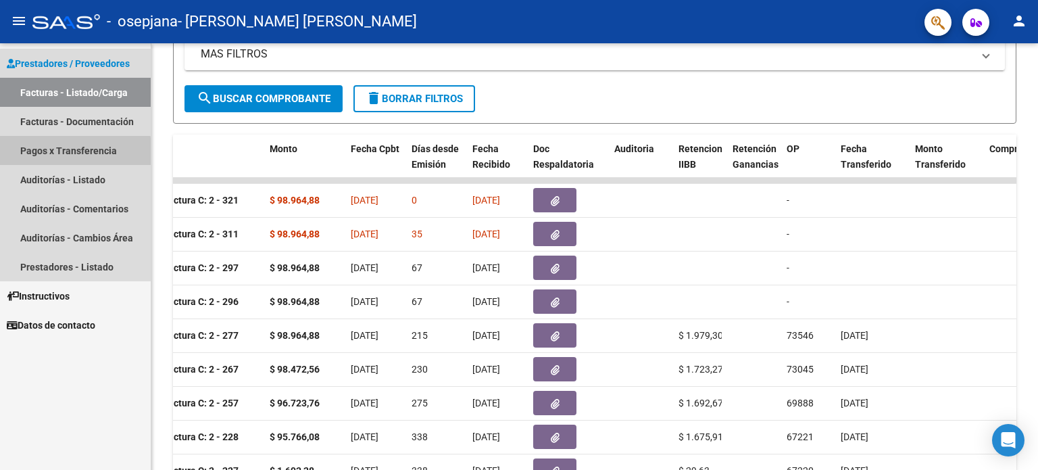
click at [28, 155] on link "Pagos x Transferencia" at bounding box center [75, 150] width 151 height 29
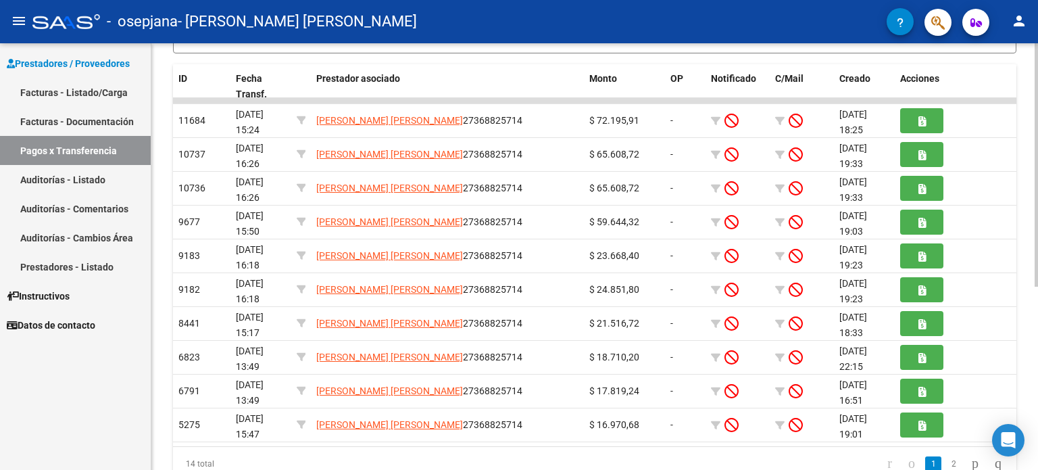
scroll to position [320, 0]
